Goal: Find specific page/section: Find specific page/section

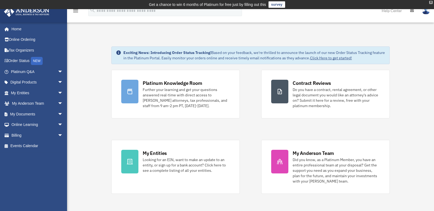
click at [431, 3] on div "X" at bounding box center [430, 2] width 3 height 3
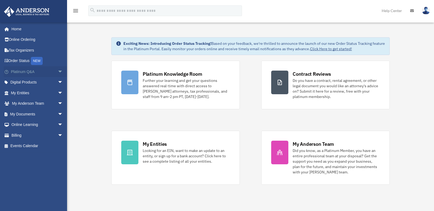
click at [58, 74] on span "arrow_drop_down" at bounding box center [63, 71] width 11 height 11
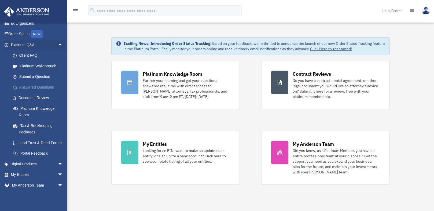
scroll to position [54, 0]
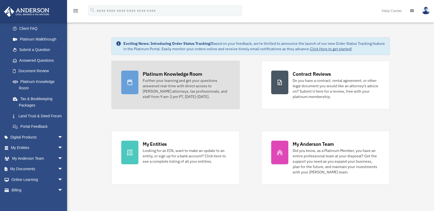
click at [185, 73] on div "Platinum Knowledge Room" at bounding box center [172, 73] width 59 height 7
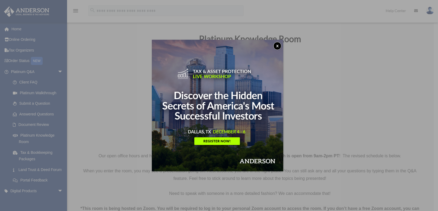
click at [278, 47] on button "x" at bounding box center [277, 46] width 8 height 8
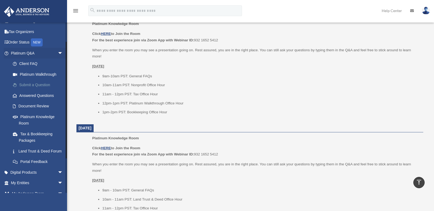
scroll to position [27, 0]
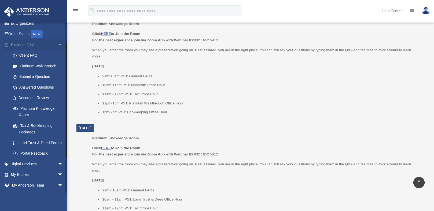
click at [58, 43] on span "arrow_drop_down" at bounding box center [63, 44] width 11 height 11
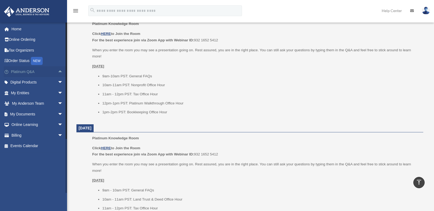
scroll to position [0, 0]
click at [58, 81] on span "arrow_drop_down" at bounding box center [63, 82] width 11 height 11
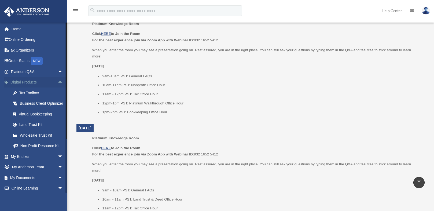
click at [58, 82] on span "arrow_drop_up" at bounding box center [63, 82] width 11 height 11
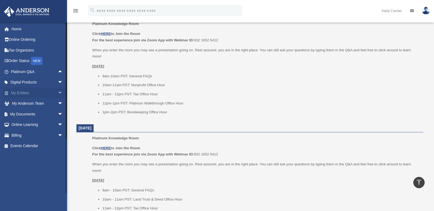
click at [58, 92] on span "arrow_drop_down" at bounding box center [63, 92] width 11 height 11
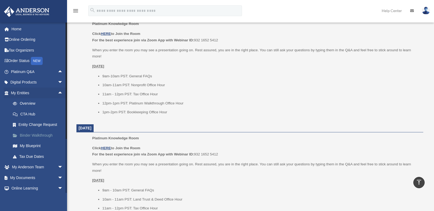
click at [50, 136] on link "Binder Walkthrough" at bounding box center [40, 135] width 64 height 11
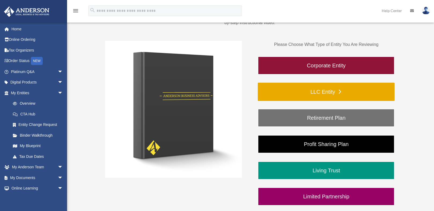
scroll to position [80, 0]
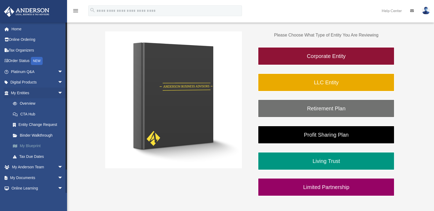
click at [31, 147] on link "My Blueprint" at bounding box center [40, 145] width 64 height 11
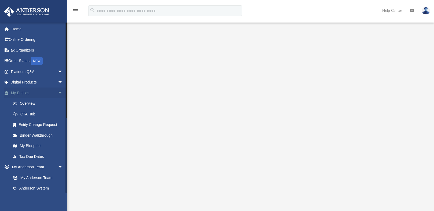
click at [58, 91] on span "arrow_drop_down" at bounding box center [63, 92] width 11 height 11
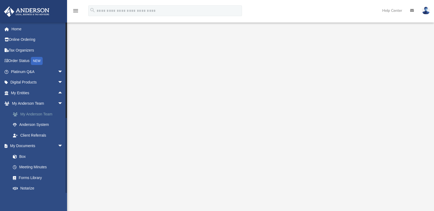
click at [40, 113] on link "My Anderson Team" at bounding box center [40, 114] width 64 height 11
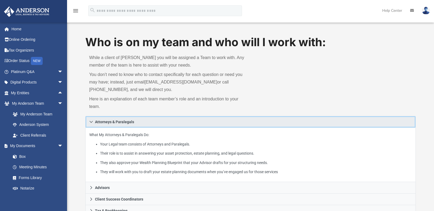
click at [90, 118] on link "Attorneys & Paralegals" at bounding box center [250, 122] width 330 height 12
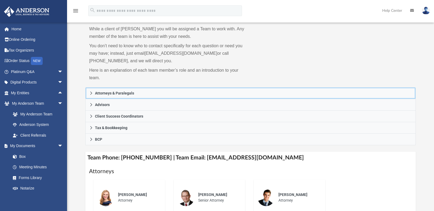
scroll to position [80, 0]
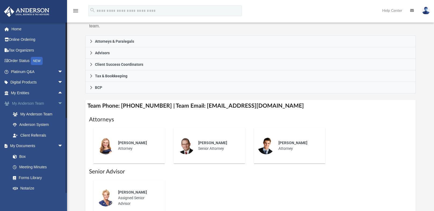
click at [58, 103] on span "arrow_drop_down" at bounding box center [63, 103] width 11 height 11
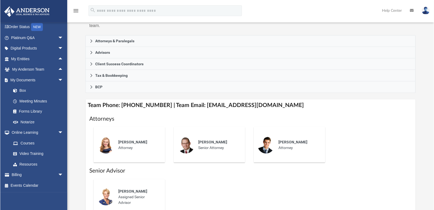
scroll to position [107, 0]
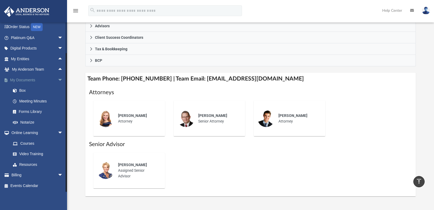
click at [58, 81] on span "arrow_drop_down" at bounding box center [63, 80] width 11 height 11
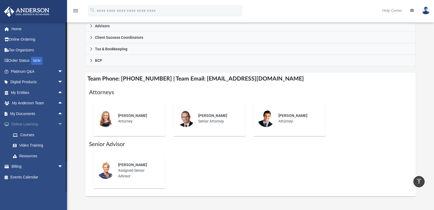
click at [58, 122] on span "arrow_drop_down" at bounding box center [63, 124] width 11 height 11
click at [58, 135] on span "arrow_drop_down" at bounding box center [63, 135] width 11 height 11
click at [58, 136] on span "arrow_drop_up" at bounding box center [63, 135] width 11 height 11
